Goal: Book appointment/travel/reservation

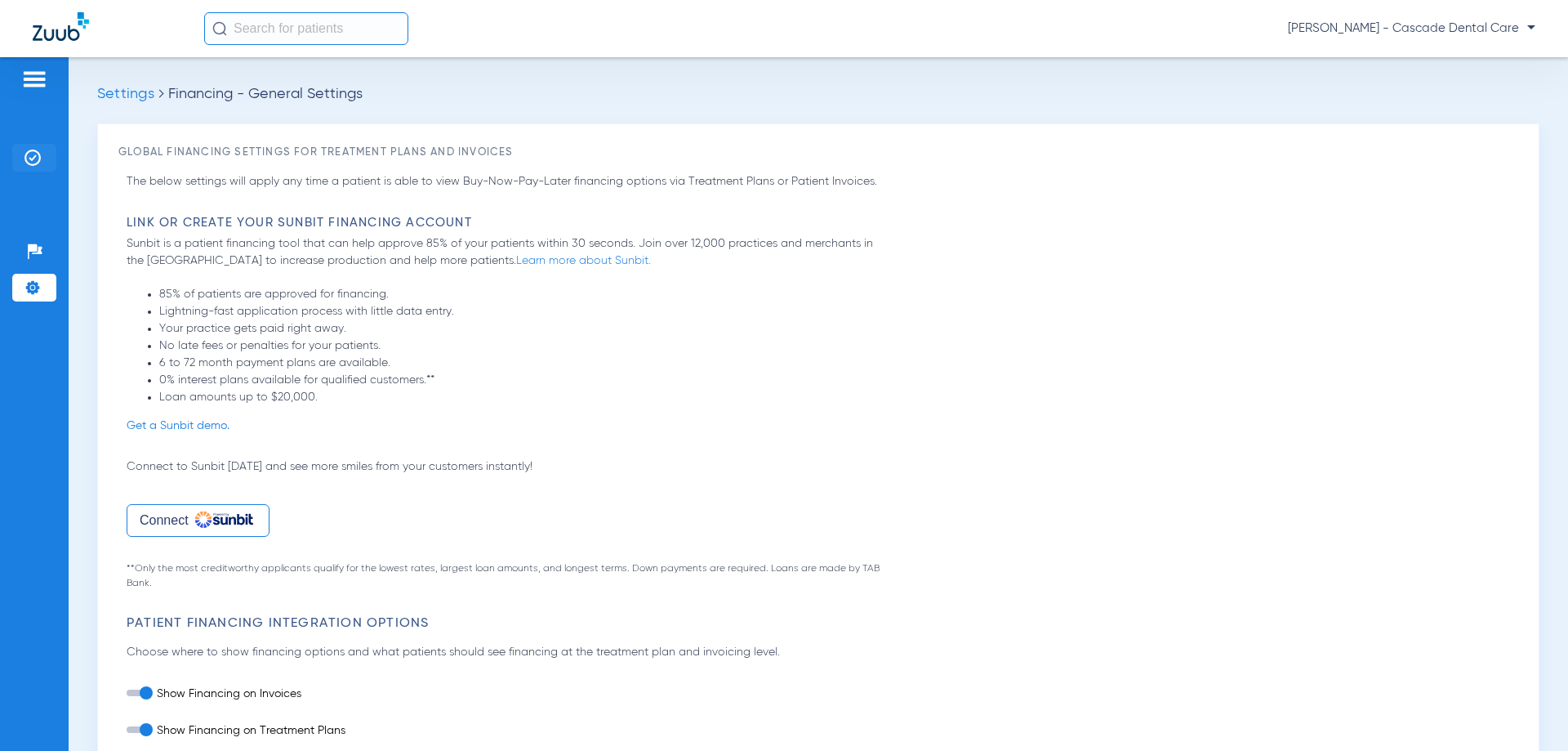
click at [43, 160] on li "Insurance Verification" at bounding box center [34, 157] width 44 height 28
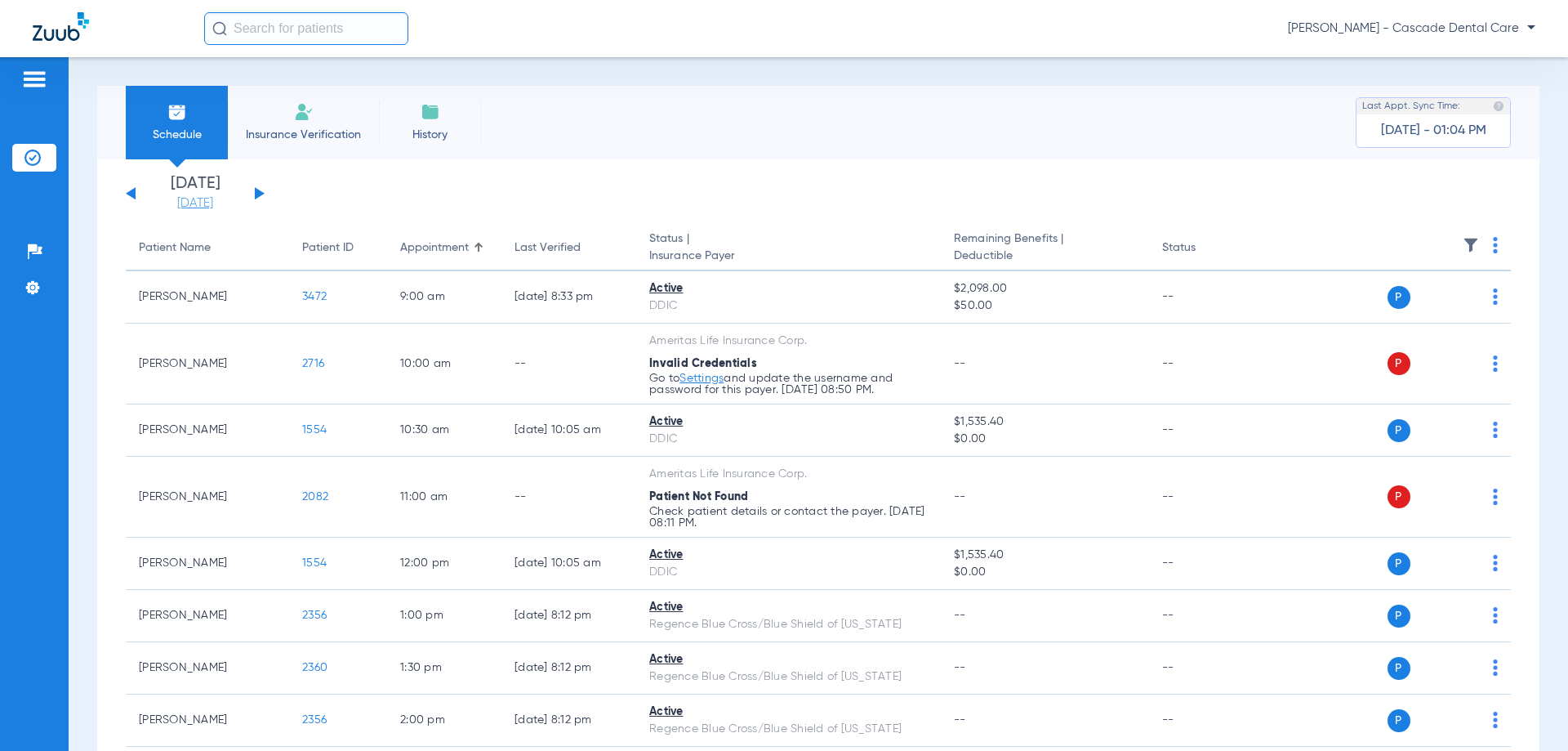
click at [224, 207] on link "[DATE]" at bounding box center [195, 204] width 98 height 16
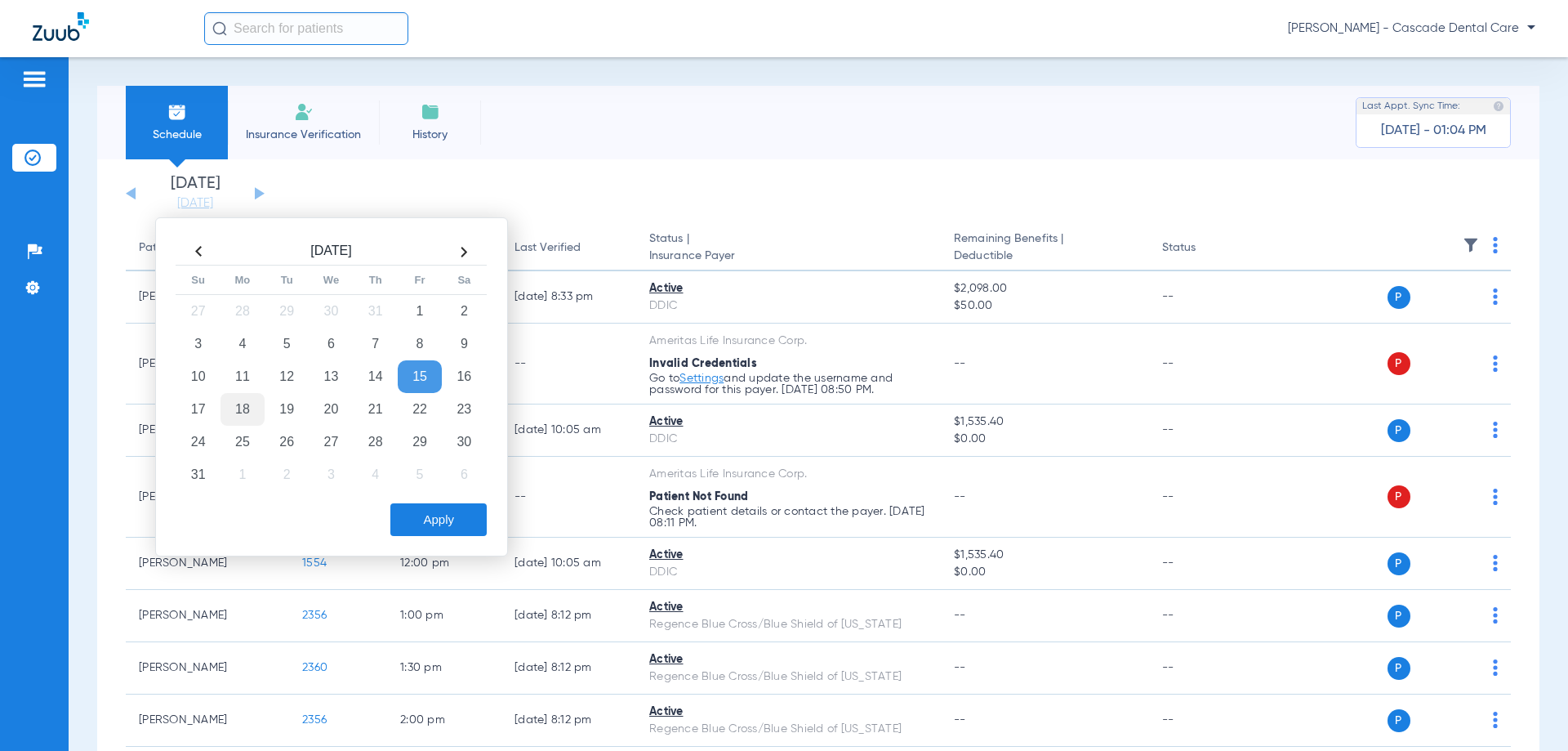
click at [253, 417] on td "18" at bounding box center [242, 409] width 44 height 33
click at [459, 528] on button "Apply" at bounding box center [439, 519] width 97 height 33
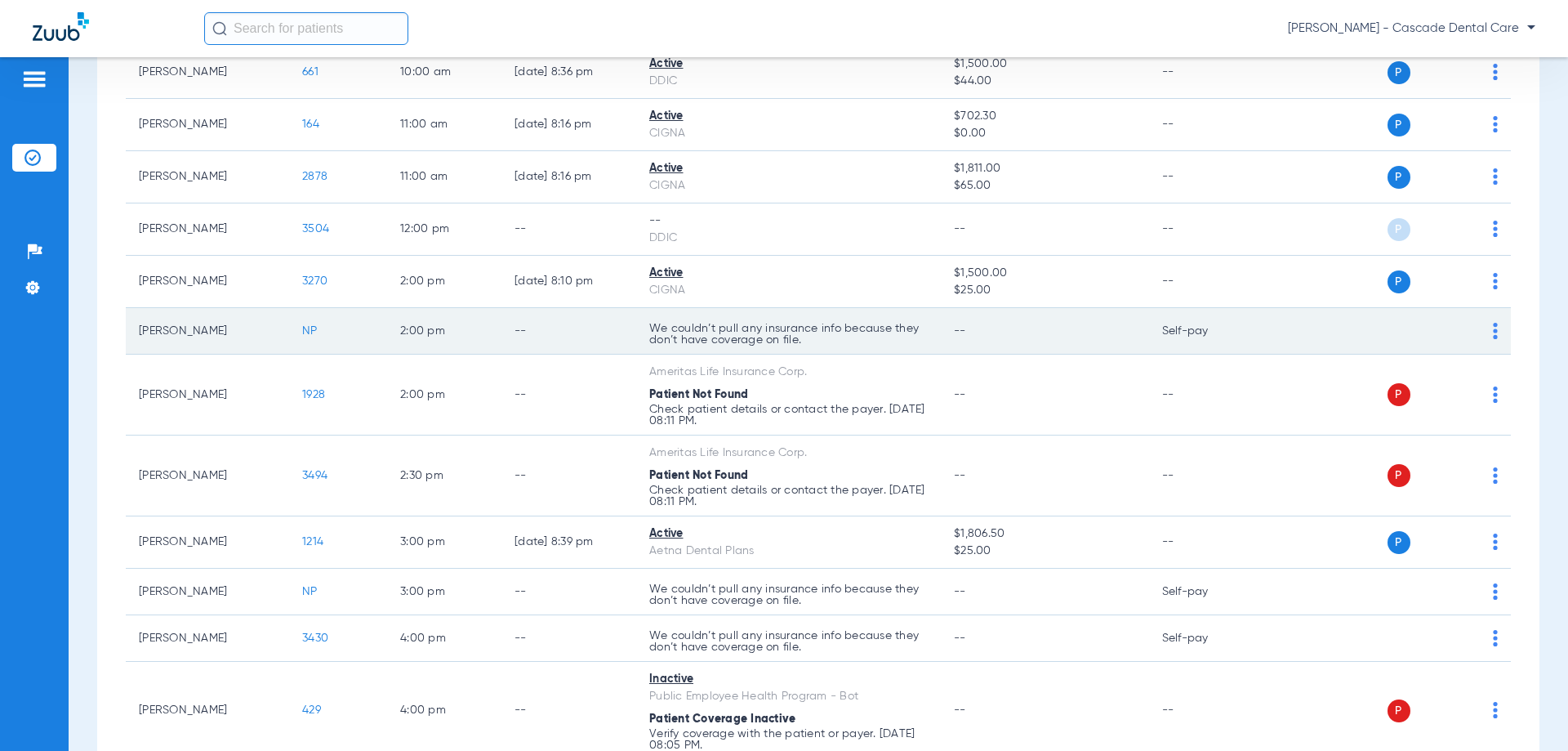
scroll to position [545, 0]
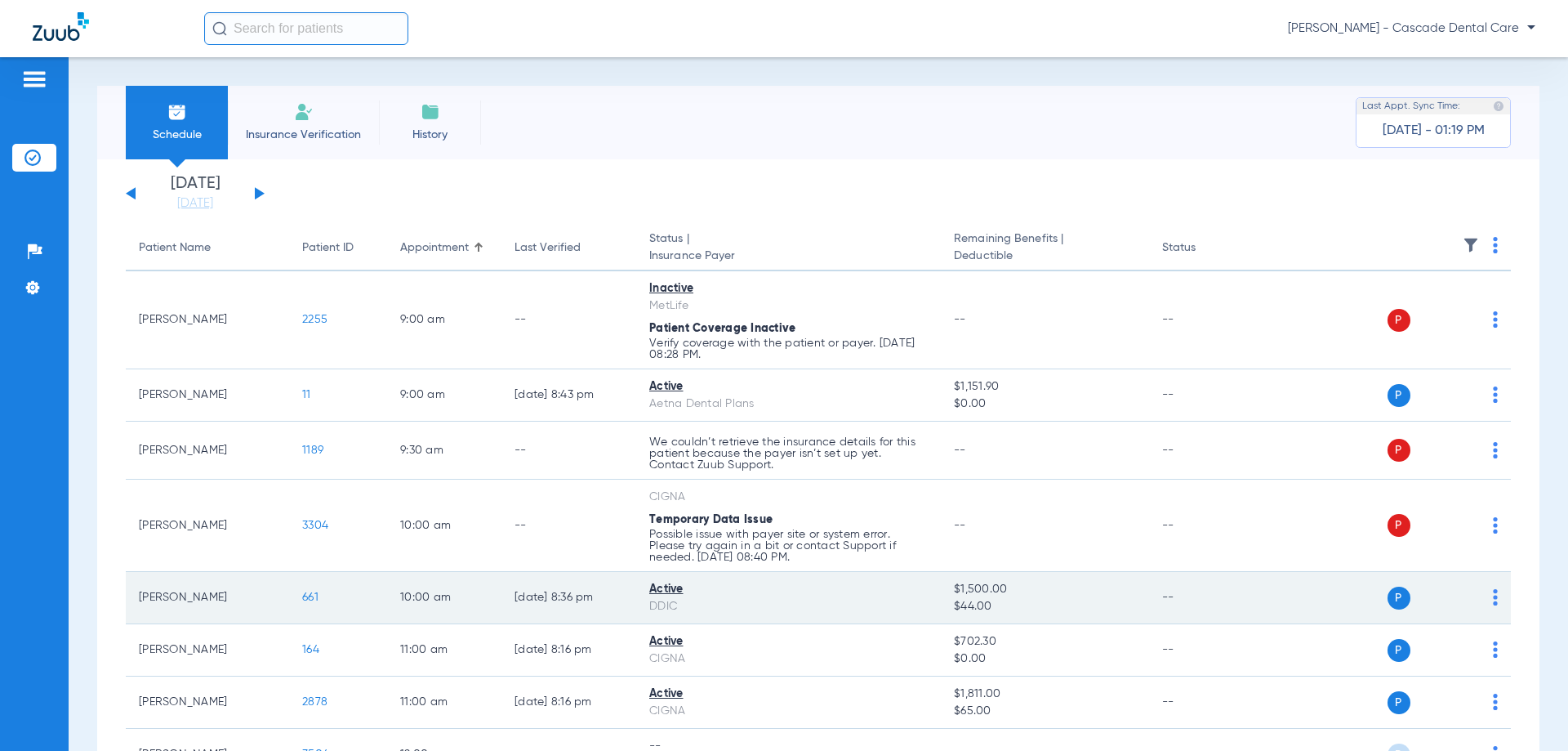
scroll to position [218, 0]
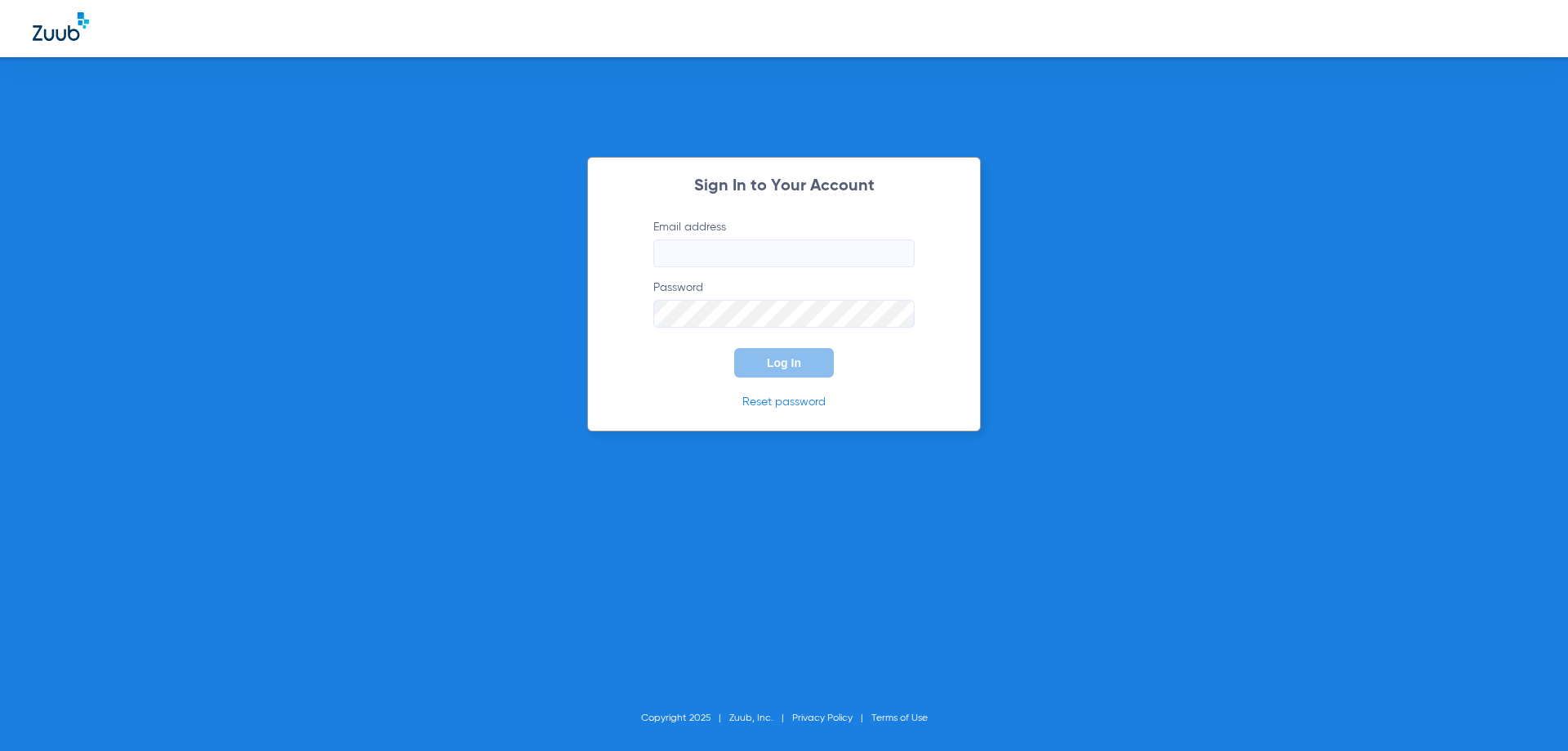
type input "[EMAIL_ADDRESS][DOMAIN_NAME]"
click at [775, 352] on button "Log In" at bounding box center [784, 363] width 100 height 29
type input "[EMAIL_ADDRESS][DOMAIN_NAME]"
